Goal: Task Accomplishment & Management: Manage account settings

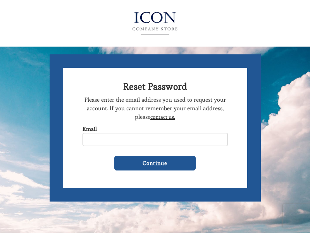
click at [155, 21] on img at bounding box center [155, 23] width 85 height 31
